Goal: Transaction & Acquisition: Purchase product/service

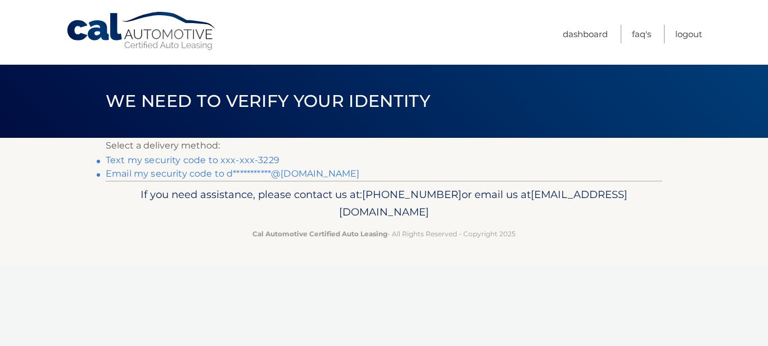
click at [241, 177] on link "**********" at bounding box center [232, 173] width 253 height 11
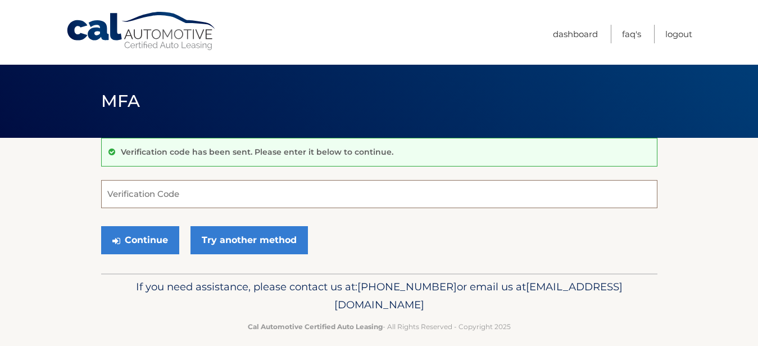
click at [187, 190] on input "Verification Code" at bounding box center [379, 194] width 556 height 28
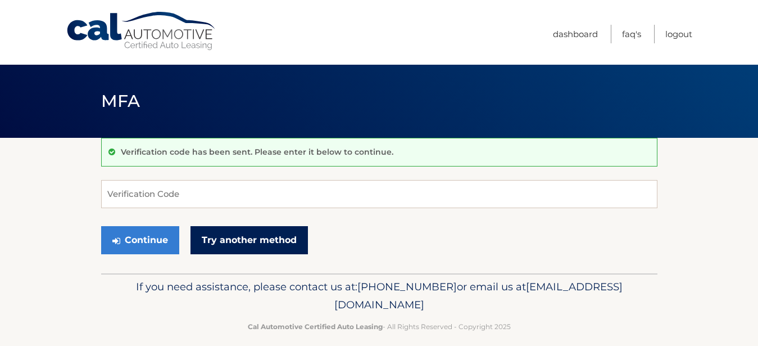
click at [243, 242] on link "Try another method" at bounding box center [248, 240] width 117 height 28
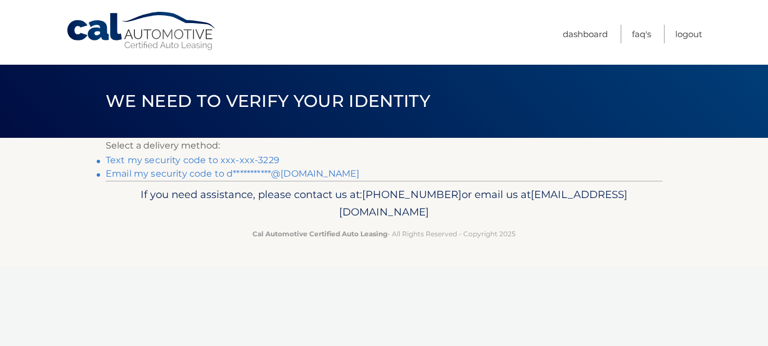
click at [193, 174] on link "**********" at bounding box center [232, 173] width 253 height 11
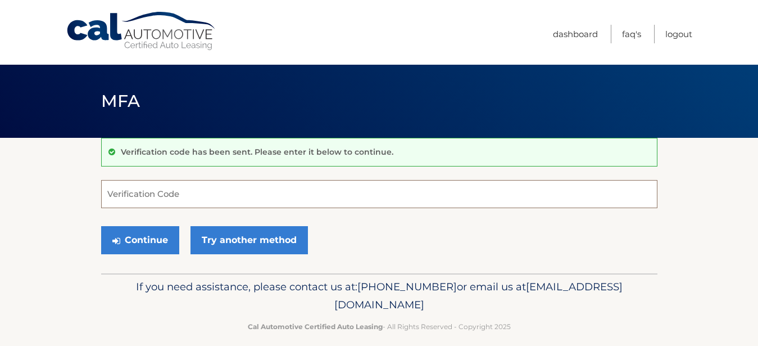
paste input "499984"
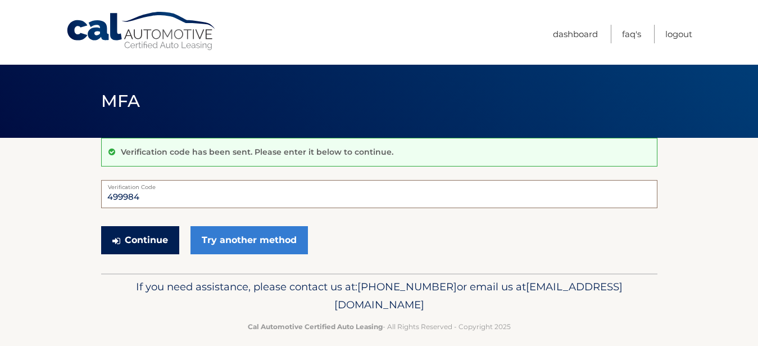
type input "499984"
click at [139, 235] on button "Continue" at bounding box center [140, 240] width 78 height 28
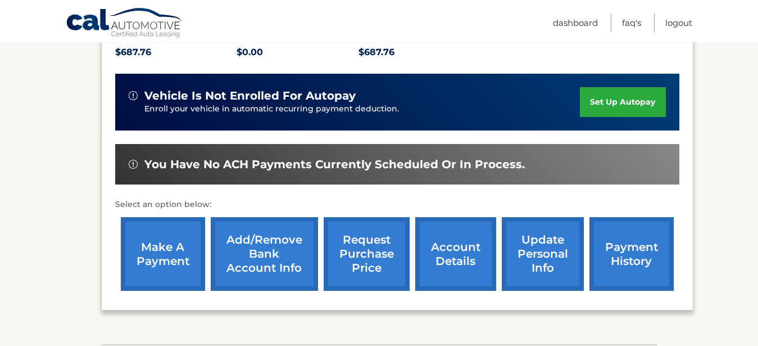
scroll to position [344, 0]
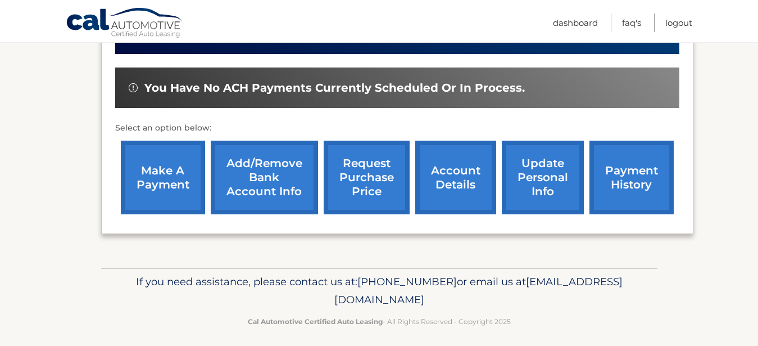
click at [175, 193] on link "make a payment" at bounding box center [163, 177] width 84 height 74
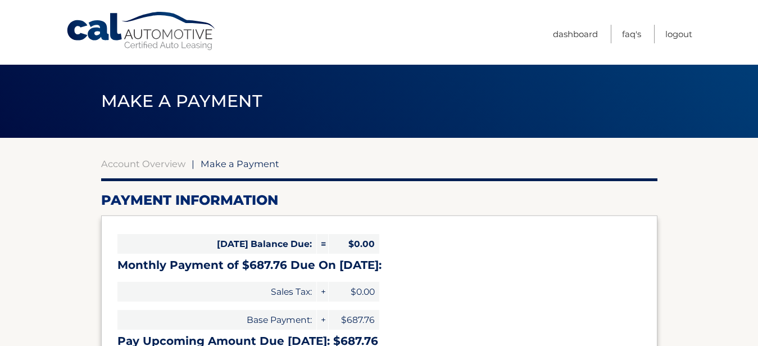
select select "NTJhMGJmNzctOThjZi00YTdkLTgxZmYtZGMyM2Q1YzllMmQ3"
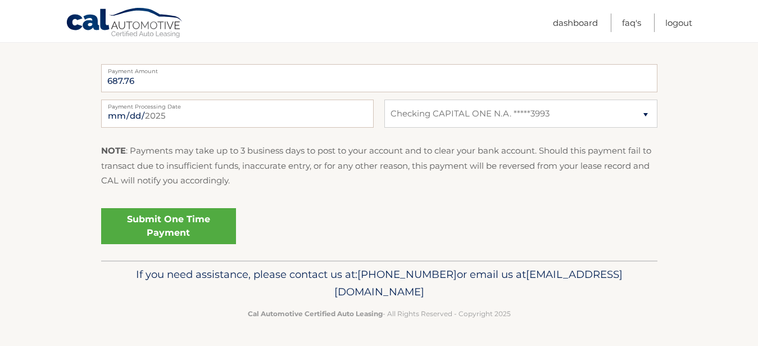
scroll to position [343, 0]
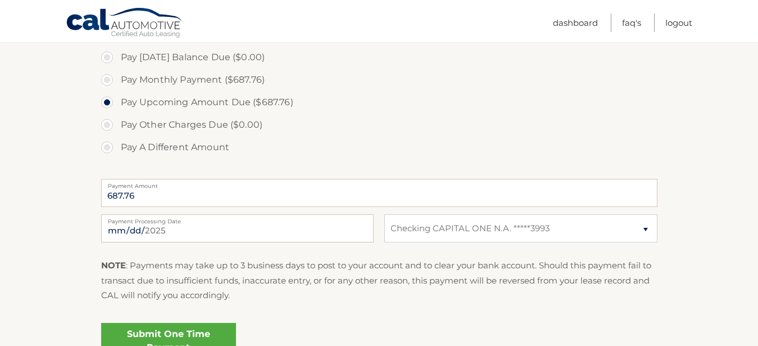
click at [425, 308] on div "NOTE : Payments may take up to 3 business days to post to your account and to c…" at bounding box center [379, 284] width 556 height 53
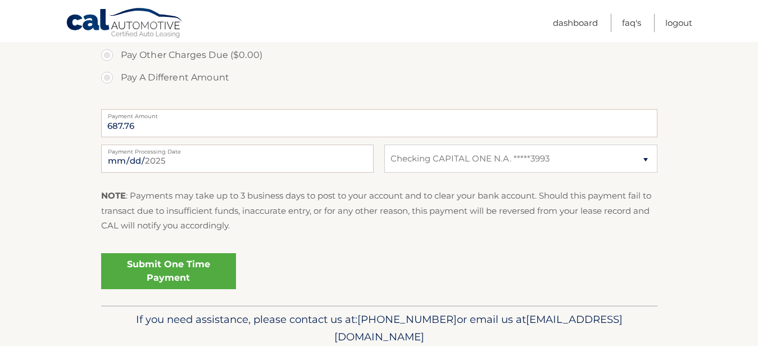
scroll to position [457, 0]
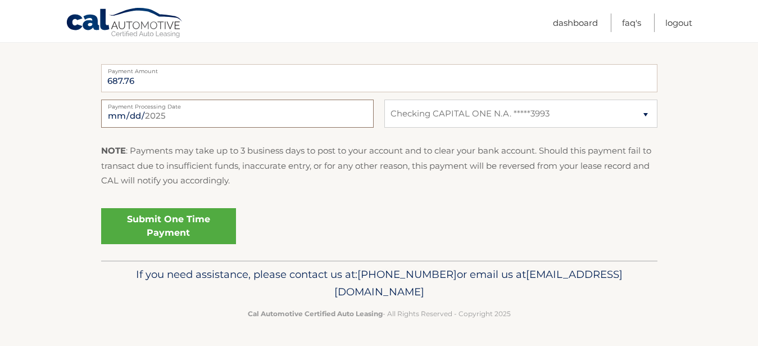
click at [360, 114] on input "[DATE]" at bounding box center [237, 113] width 273 height 28
type input "[DATE]"
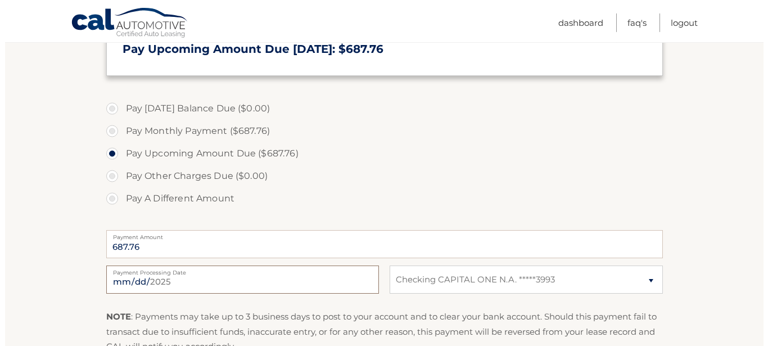
scroll to position [400, 0]
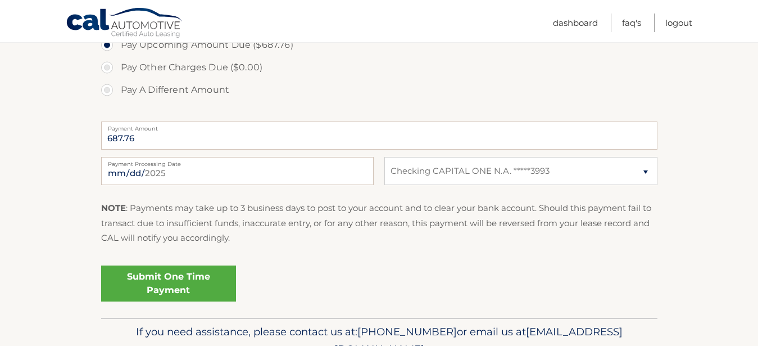
click at [176, 285] on link "Submit One Time Payment" at bounding box center [168, 283] width 135 height 36
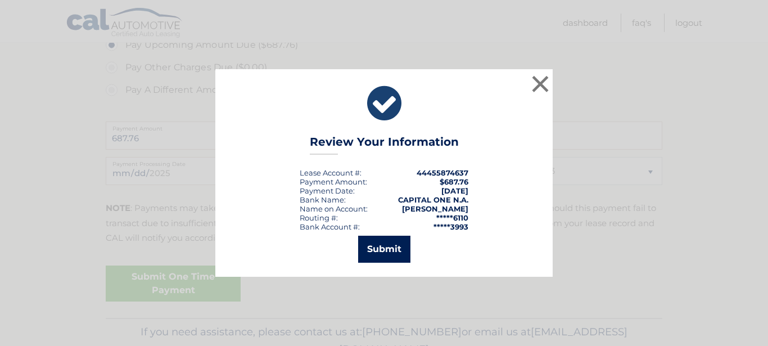
click at [388, 246] on button "Submit" at bounding box center [384, 248] width 52 height 27
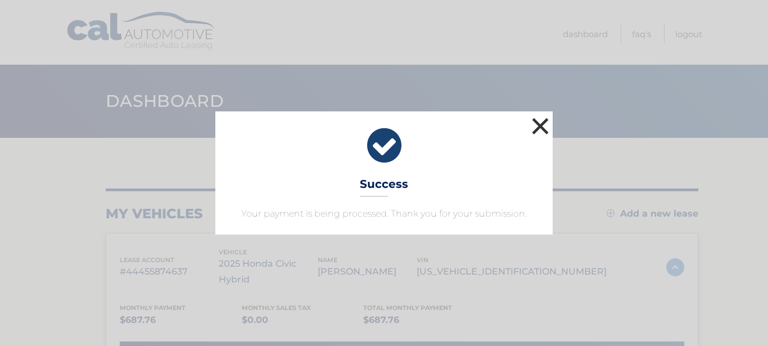
click at [541, 128] on button "×" at bounding box center [540, 126] width 22 height 22
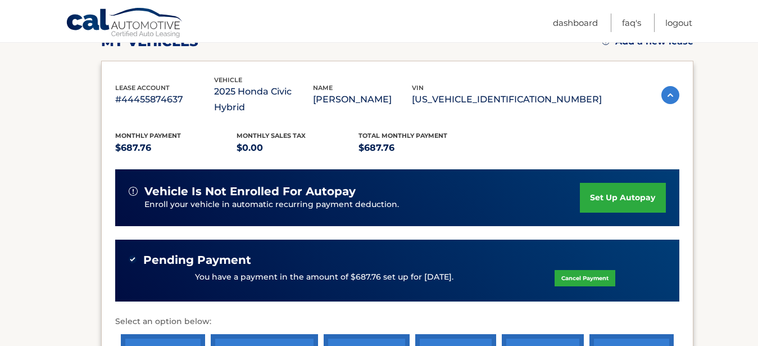
scroll to position [287, 0]
